Goal: Transaction & Acquisition: Purchase product/service

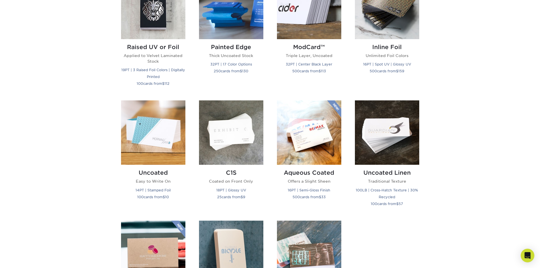
scroll to position [227, 0]
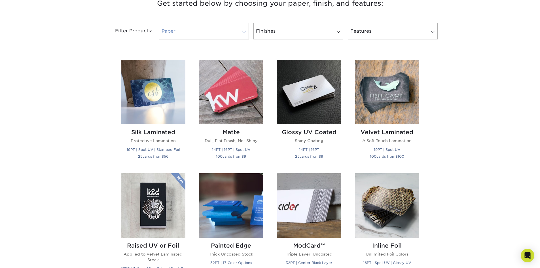
click at [226, 31] on link "Paper" at bounding box center [204, 31] width 90 height 16
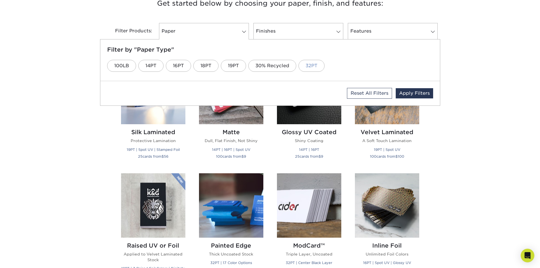
click at [309, 65] on link "32PT" at bounding box center [311, 66] width 26 height 12
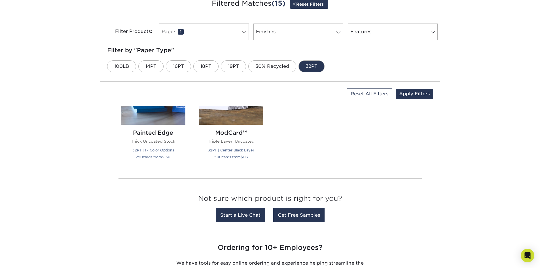
scroll to position [227, 0]
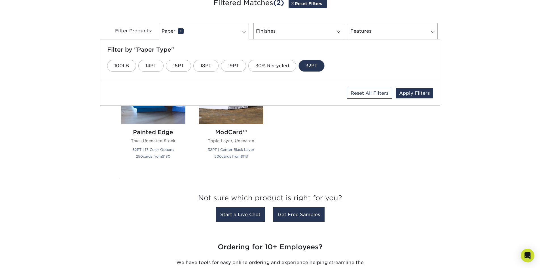
click at [355, 122] on div "Silk Laminated Protective Lamination 19PT | Spot UV | Stamped Foil 25 cards fro…" at bounding box center [270, 113] width 312 height 120
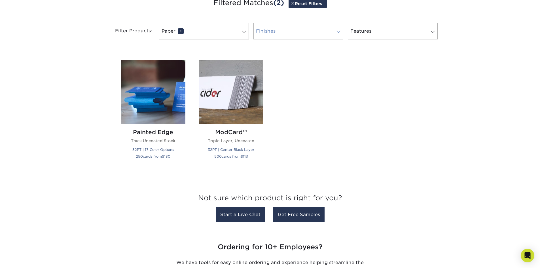
click at [271, 35] on link "Finishes 0" at bounding box center [298, 31] width 90 height 16
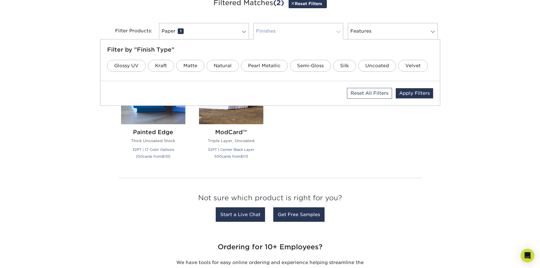
click at [276, 32] on link "Finishes 0" at bounding box center [298, 31] width 90 height 16
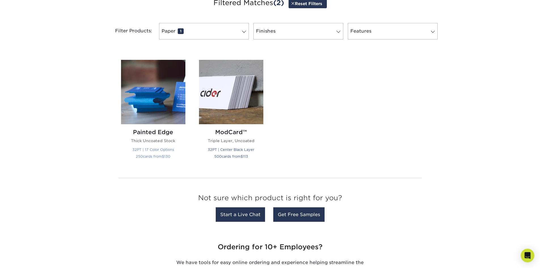
click at [156, 98] on img at bounding box center [153, 92] width 64 height 64
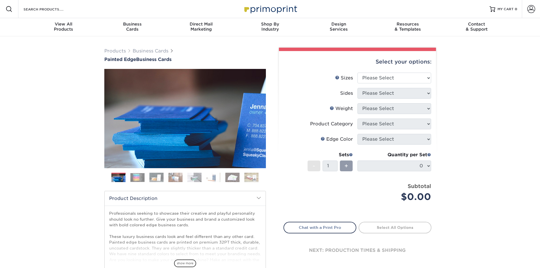
click at [135, 174] on img at bounding box center [137, 177] width 14 height 9
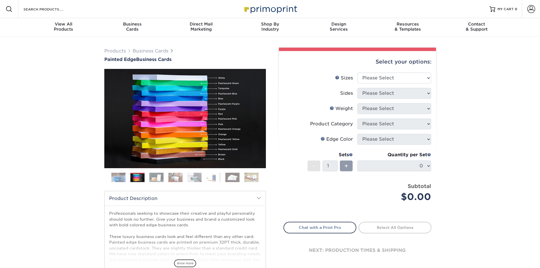
click at [172, 178] on img at bounding box center [175, 177] width 14 height 10
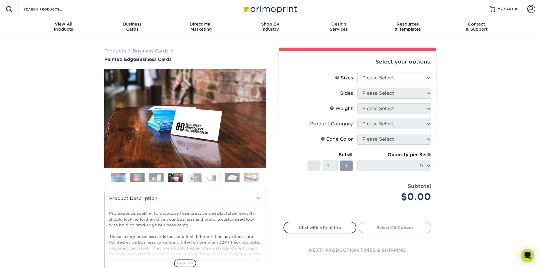
click at [117, 174] on img at bounding box center [118, 177] width 14 height 14
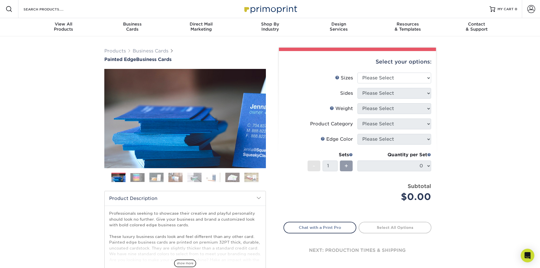
click at [209, 179] on img at bounding box center [213, 177] width 14 height 10
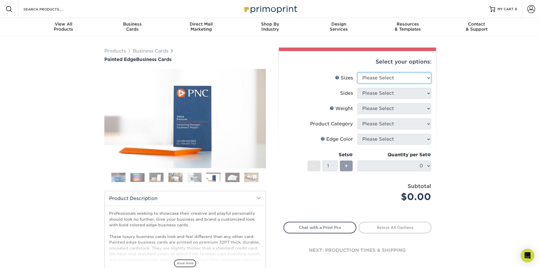
click at [376, 76] on select "Please Select 2" x 3.5" - Standard 2.125" x 3.375" - European 2.5" x 2.5" - Squ…" at bounding box center [394, 78] width 74 height 11
select select "2.00x3.50"
click at [357, 73] on select "Please Select 2" x 3.5" - Standard 2.125" x 3.375" - European 2.5" x 2.5" - Squ…" at bounding box center [394, 78] width 74 height 11
click at [376, 95] on select "Please Select Print Both Sides Print Front Only" at bounding box center [394, 93] width 74 height 11
select select "13abbda7-1d64-4f25-8bb2-c179b224825d"
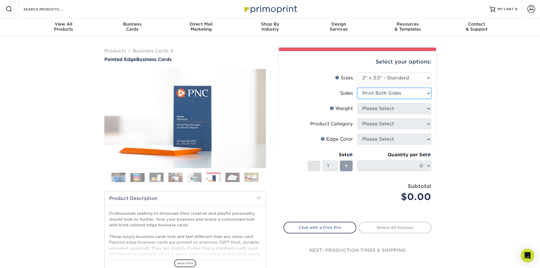
click at [357, 88] on select "Please Select Print Both Sides Print Front Only" at bounding box center [394, 93] width 74 height 11
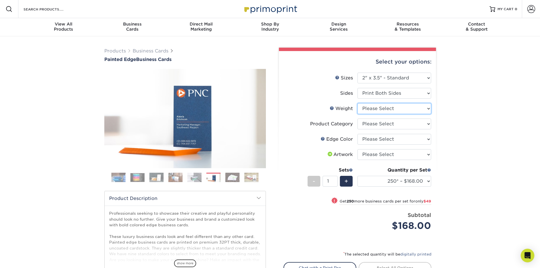
click at [375, 109] on select "Please Select 32PTUC" at bounding box center [394, 108] width 74 height 11
select select "32PTUC"
click at [357, 103] on select "Please Select 32PTUC" at bounding box center [394, 108] width 74 height 11
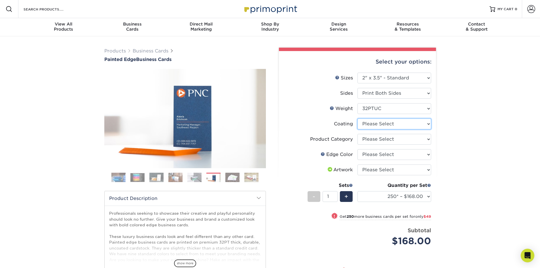
click at [373, 124] on select at bounding box center [394, 123] width 74 height 11
select select "3e7618de-abca-4bda-9f97-8b9129e913d8"
click at [357, 118] on select at bounding box center [394, 123] width 74 height 11
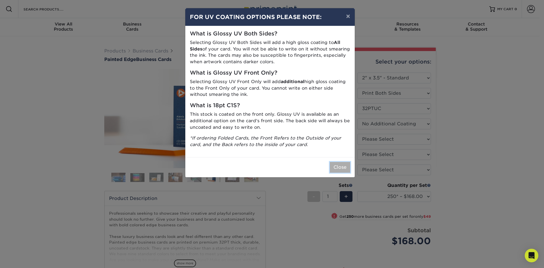
click at [341, 168] on button "Close" at bounding box center [340, 167] width 20 height 11
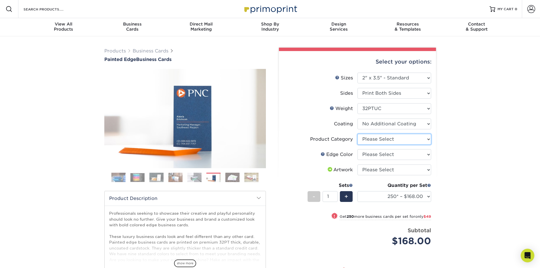
click at [388, 137] on select "Please Select Business Cards" at bounding box center [394, 139] width 74 height 11
select select "3b5148f1-0588-4f88-a218-97bcfdce65c1"
click at [357, 134] on select "Please Select Business Cards" at bounding box center [394, 139] width 74 height 11
click at [370, 154] on select "Please Select Charcoal Black Brown Blue Pearlescent Blue Pearlescent Gold Pearl…" at bounding box center [394, 154] width 74 height 11
select select "a1dd4f78-e5b3-498e-8232-956f7b80f10f"
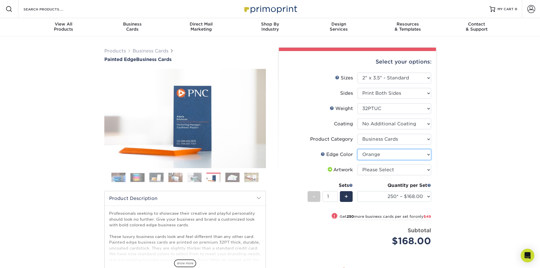
click at [357, 149] on select "Please Select Charcoal Black Brown Blue Pearlescent Blue Pearlescent Gold Pearl…" at bounding box center [394, 154] width 74 height 11
click at [380, 167] on select "Please Select I will upload files I need a design - $100" at bounding box center [394, 169] width 74 height 11
select select "upload"
click at [357, 164] on select "Please Select I will upload files I need a design - $100" at bounding box center [394, 169] width 74 height 11
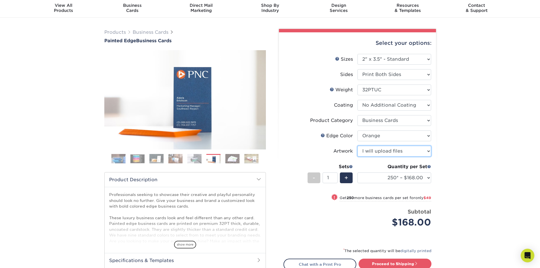
scroll to position [28, 0]
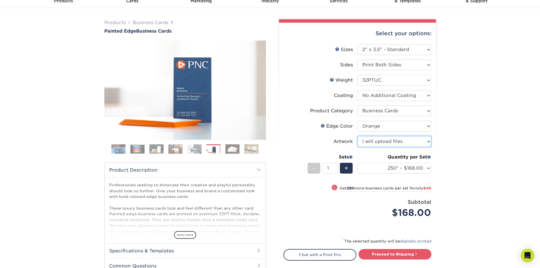
click at [399, 137] on select "Please Select I will upload files I need a design - $100" at bounding box center [394, 141] width 74 height 11
click at [399, 141] on select "Please Select I will upload files I need a design - $100" at bounding box center [394, 141] width 74 height 11
click at [391, 141] on select "Please Select I will upload files I need a design - $100" at bounding box center [394, 141] width 74 height 11
click at [311, 140] on label "Artwork" at bounding box center [321, 141] width 74 height 11
click at [194, 150] on img at bounding box center [194, 149] width 14 height 10
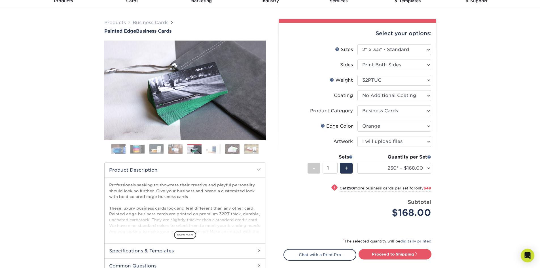
click at [208, 147] on img at bounding box center [213, 149] width 14 height 10
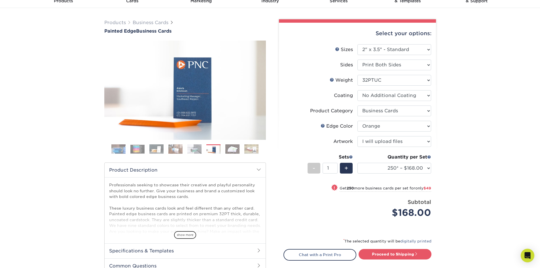
click at [228, 145] on img at bounding box center [232, 149] width 14 height 10
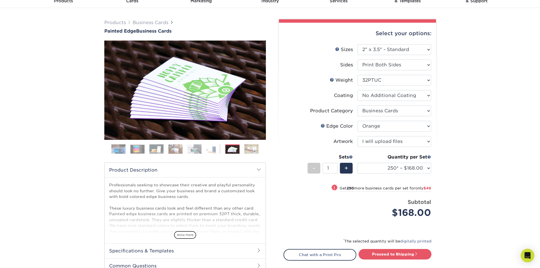
click at [255, 148] on img at bounding box center [251, 149] width 14 height 10
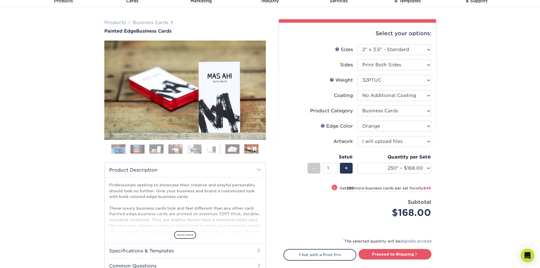
click at [188, 149] on img at bounding box center [194, 149] width 14 height 10
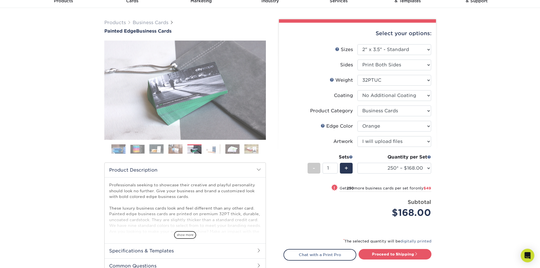
click at [175, 149] on img at bounding box center [175, 149] width 14 height 10
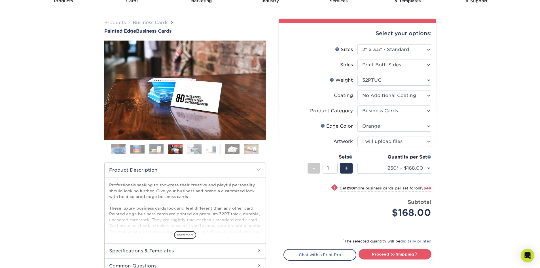
click at [155, 150] on img at bounding box center [156, 149] width 14 height 10
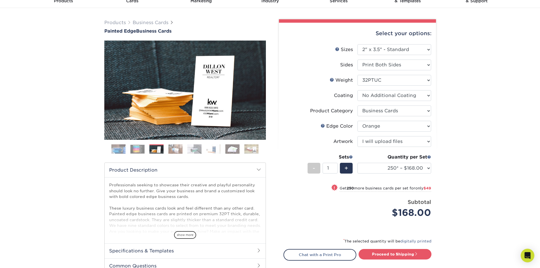
click at [174, 150] on img at bounding box center [175, 149] width 14 height 10
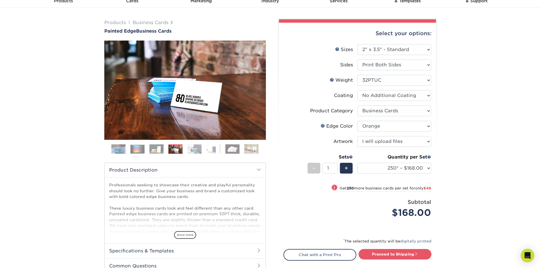
click at [215, 150] on img at bounding box center [213, 149] width 14 height 10
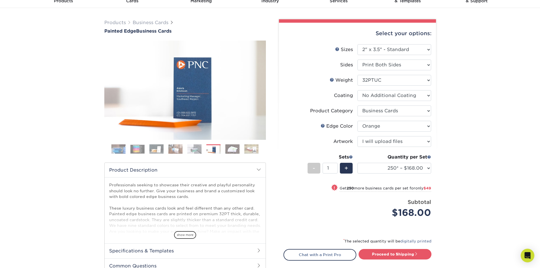
click at [272, 176] on div "Select your options: Sizes Help Sizes Please Select 2" x 3.5" - Standard" at bounding box center [355, 159] width 170 height 280
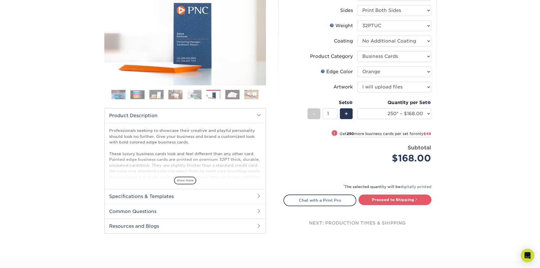
scroll to position [0, 0]
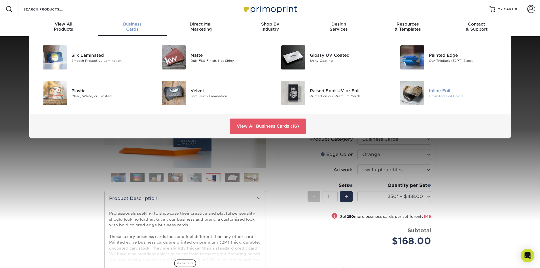
click at [438, 90] on div "Inline Foil" at bounding box center [466, 90] width 75 height 6
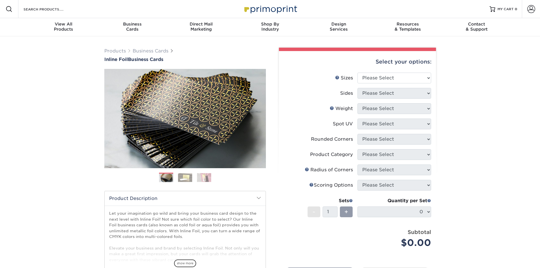
click at [186, 179] on img at bounding box center [185, 177] width 14 height 9
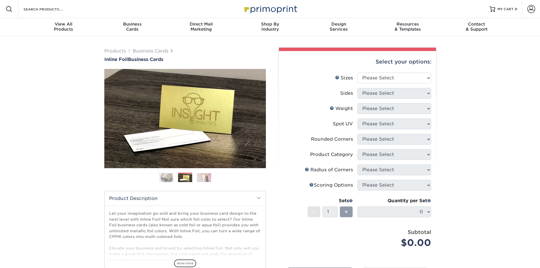
click at [199, 178] on img at bounding box center [204, 177] width 14 height 9
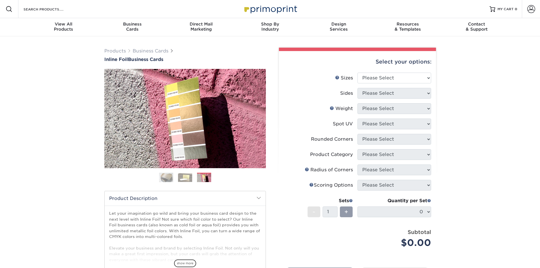
click at [207, 177] on img at bounding box center [204, 177] width 14 height 9
